Goal: Find specific page/section: Find specific page/section

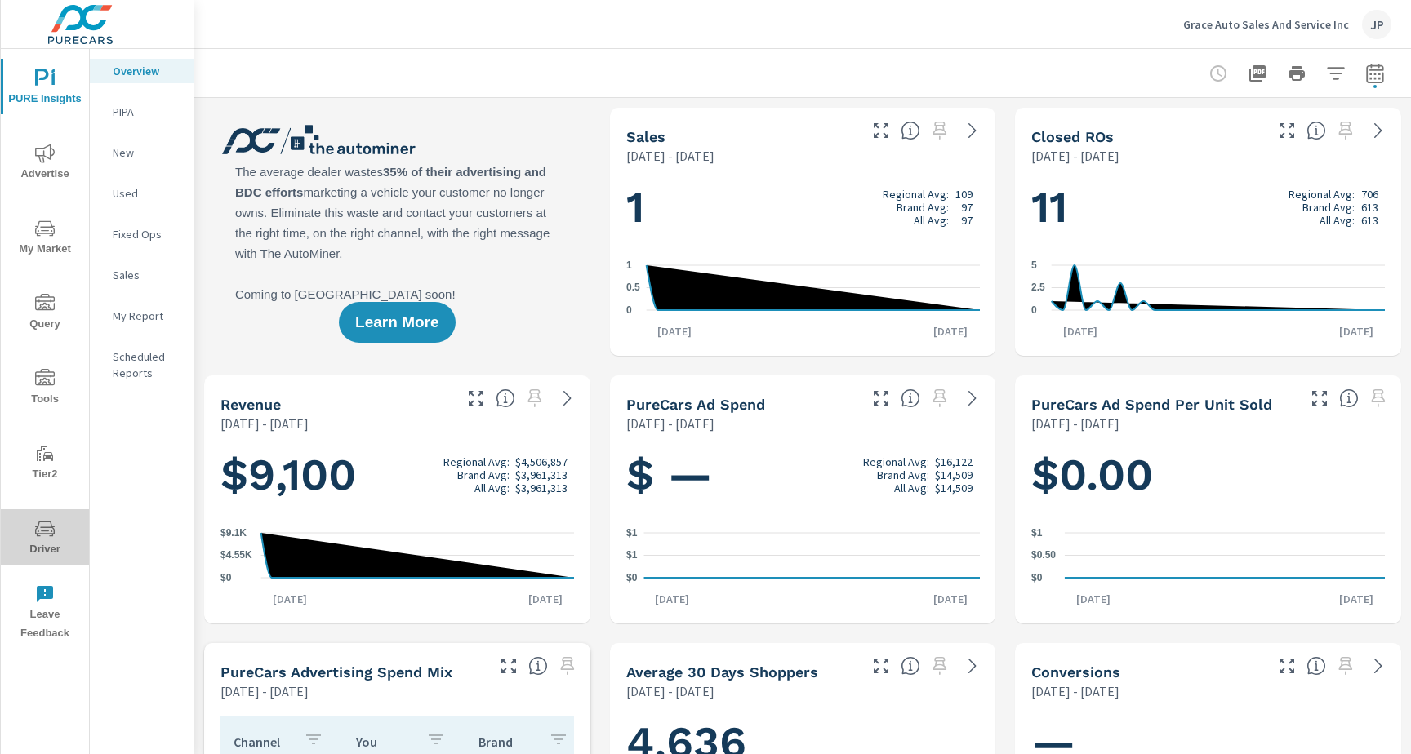
click at [56, 520] on span "Driver" at bounding box center [45, 539] width 78 height 40
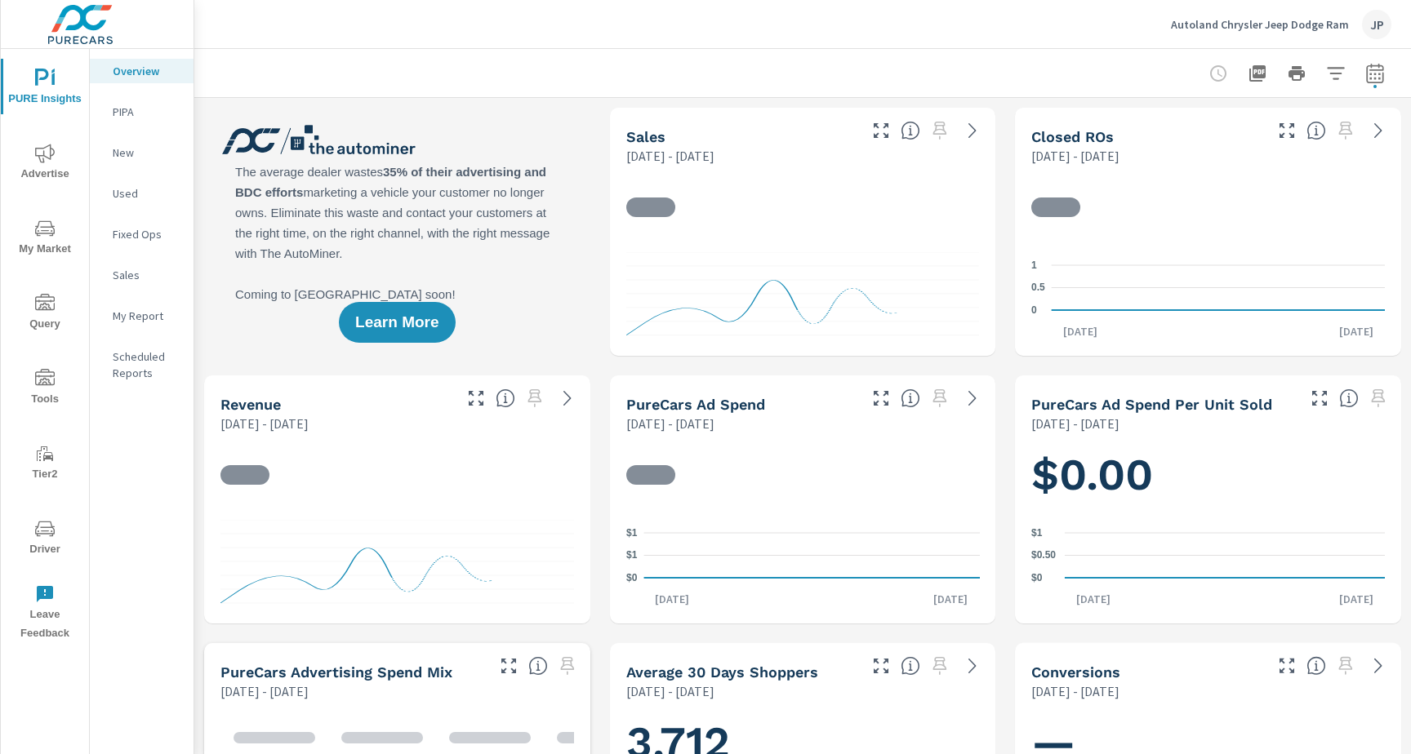
click at [28, 550] on span "Driver" at bounding box center [45, 539] width 78 height 40
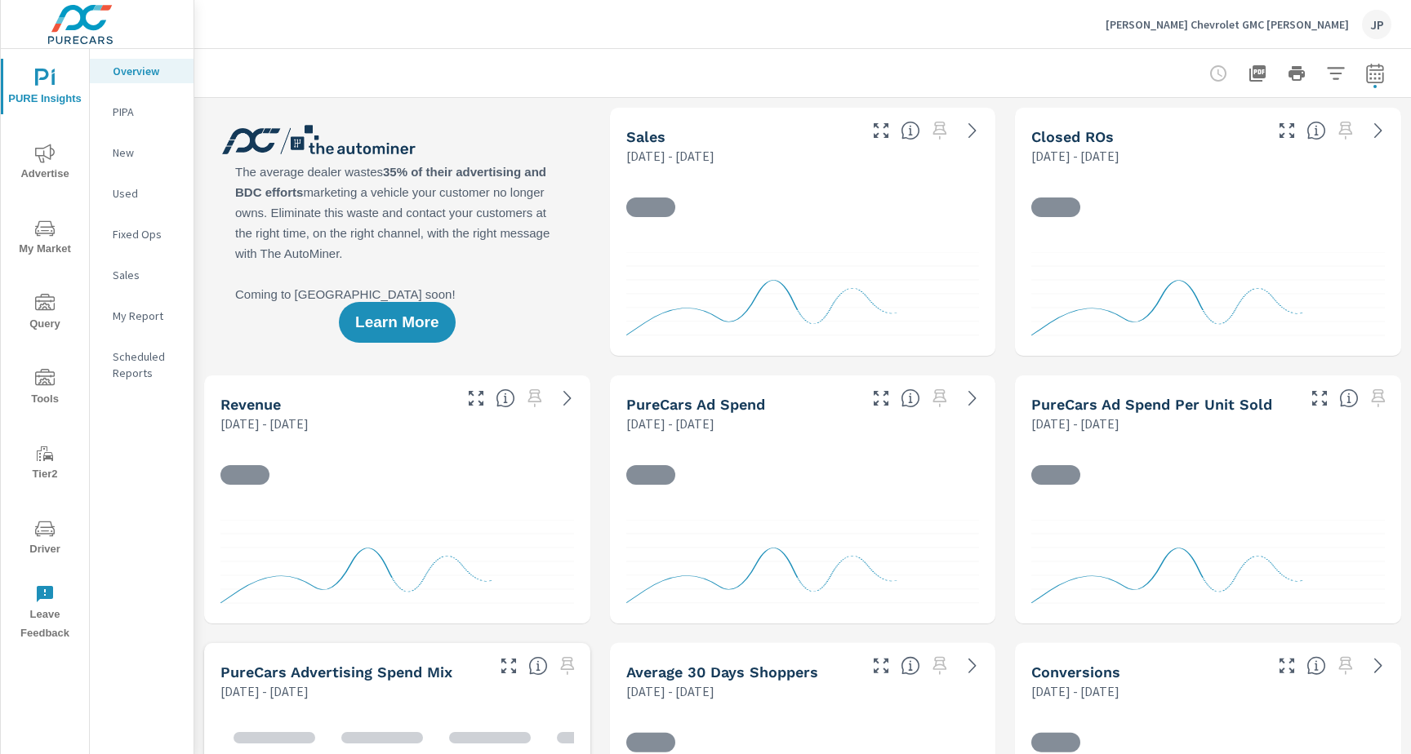
click at [56, 541] on span "Driver" at bounding box center [45, 539] width 78 height 40
click at [29, 530] on span "Driver" at bounding box center [45, 539] width 78 height 40
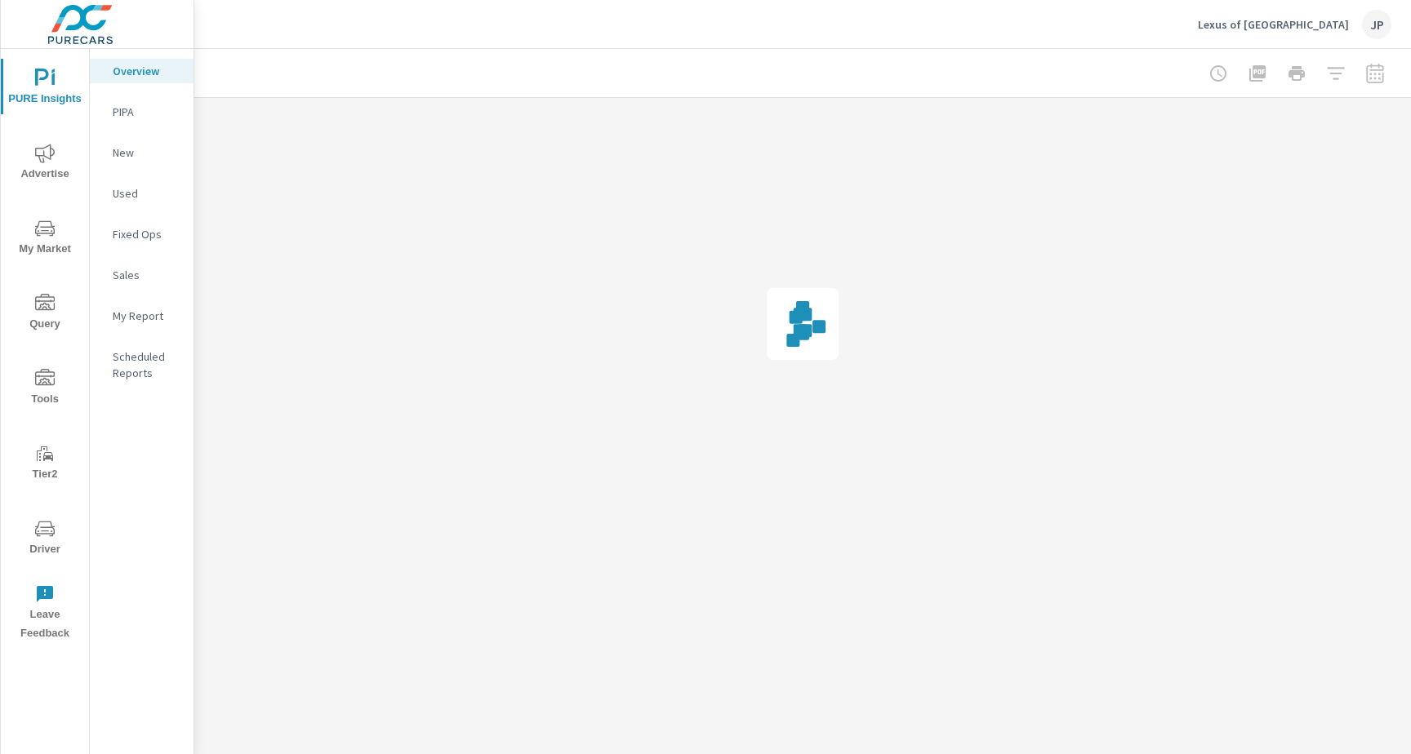
click at [30, 536] on span "Driver" at bounding box center [45, 539] width 78 height 40
click at [43, 548] on span "Driver" at bounding box center [45, 539] width 78 height 40
